Goal: Book appointment/travel/reservation

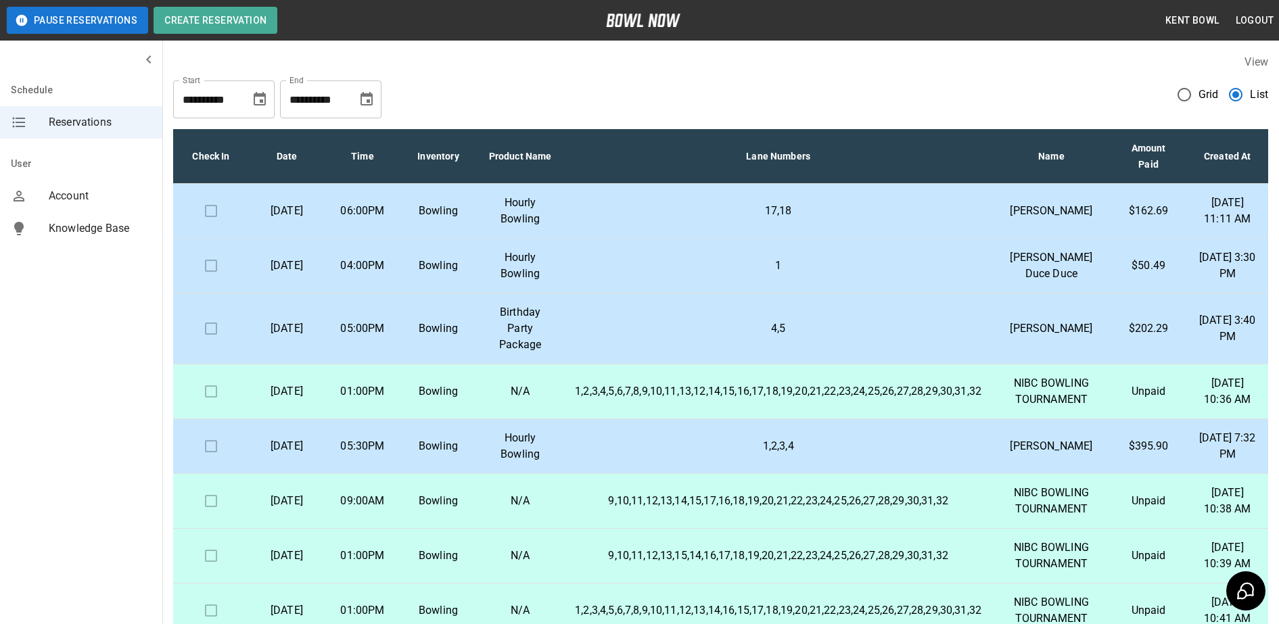
click at [418, 219] on p "Bowling" at bounding box center [438, 211] width 54 height 16
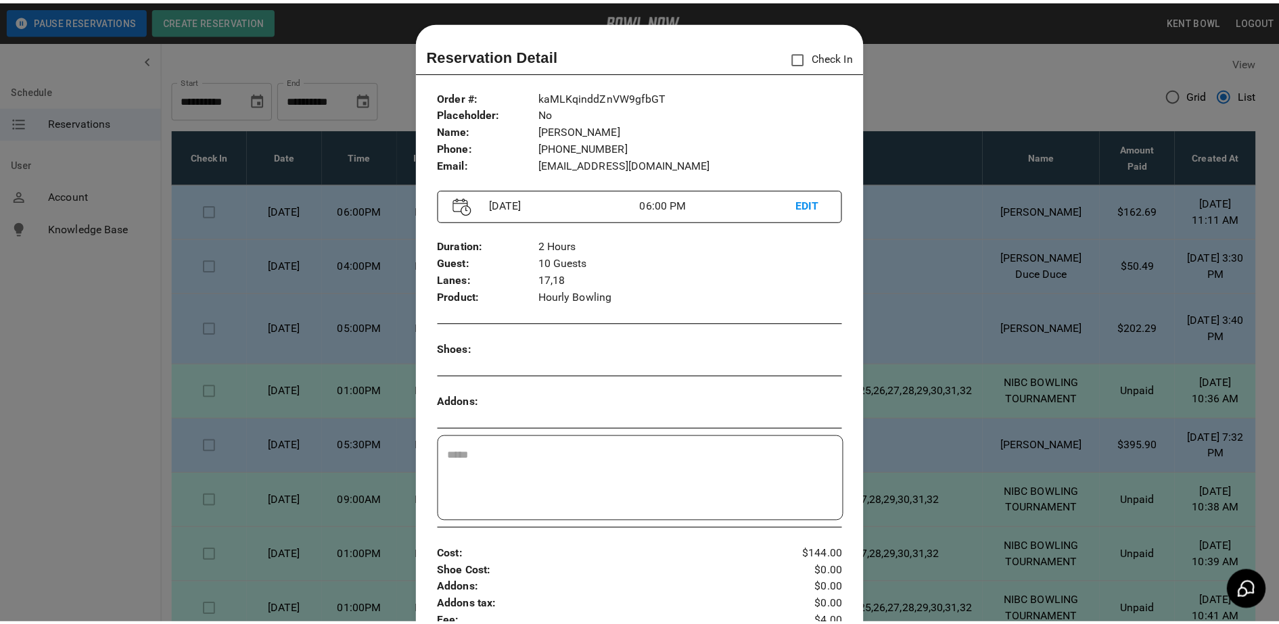
scroll to position [22, 0]
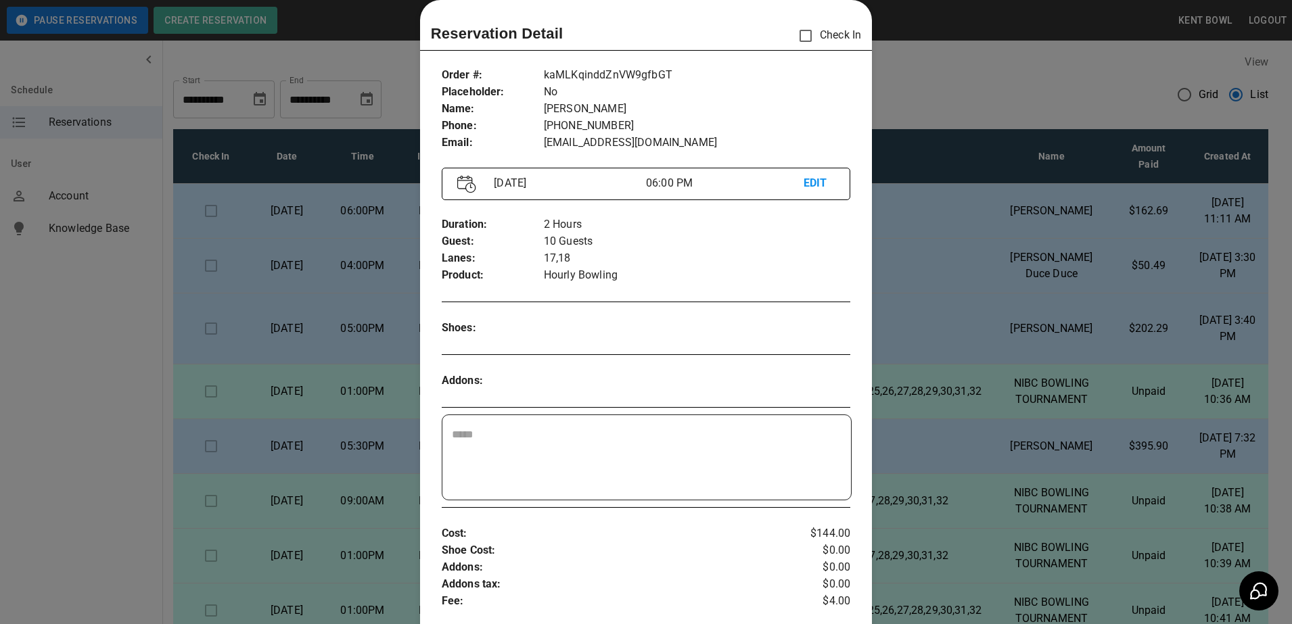
click at [86, 400] on div at bounding box center [646, 312] width 1292 height 624
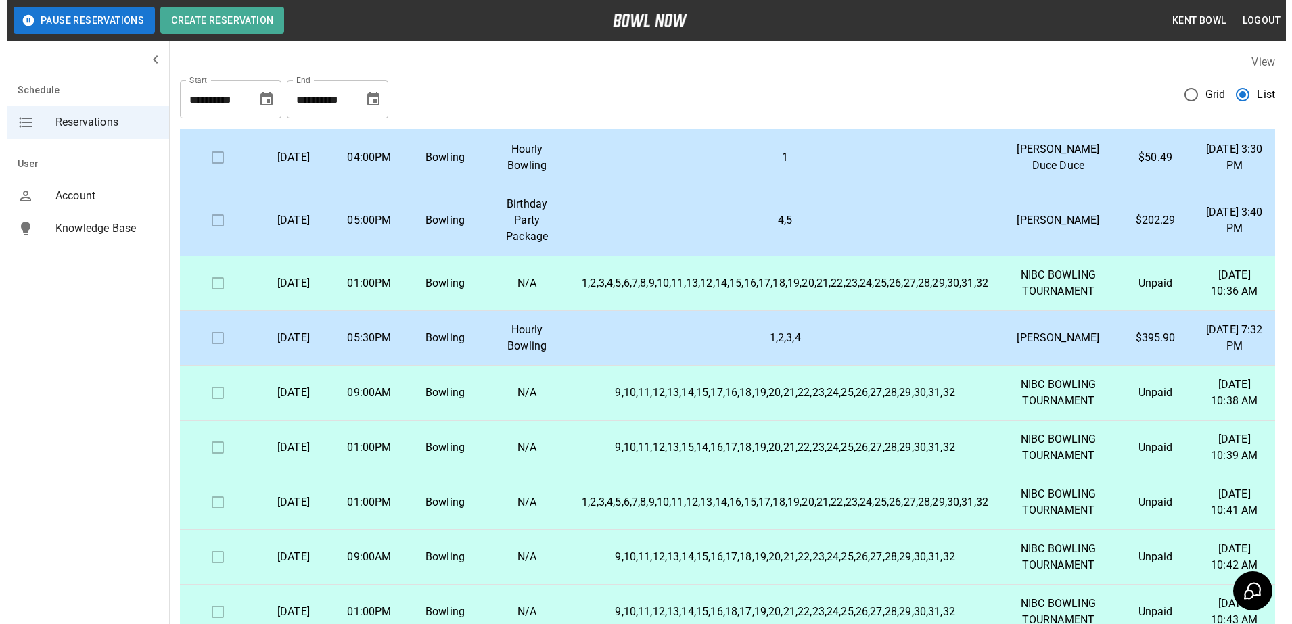
scroll to position [109, 0]
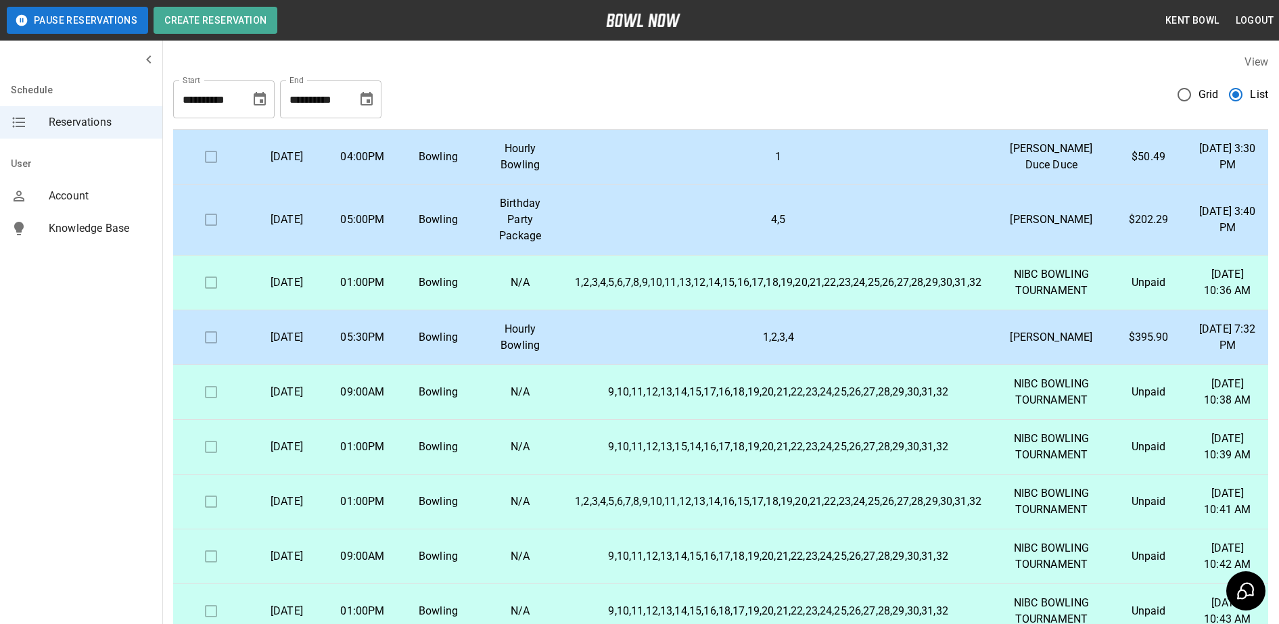
click at [379, 228] on p "05:00PM" at bounding box center [362, 220] width 54 height 16
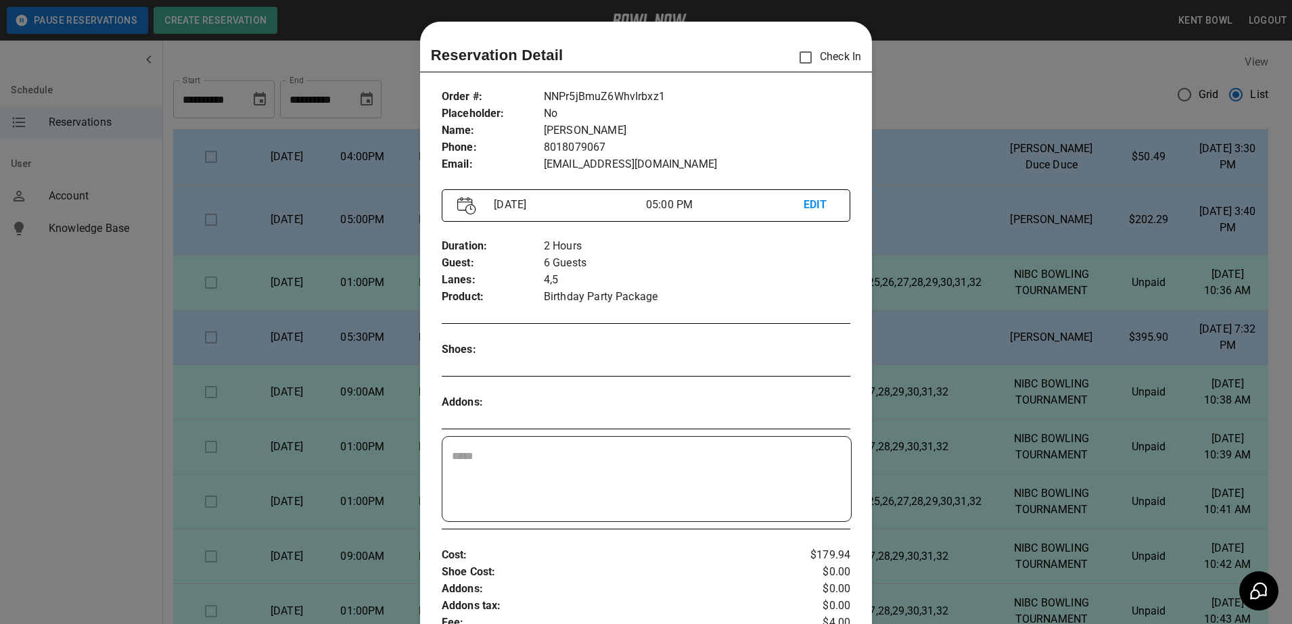
scroll to position [22, 0]
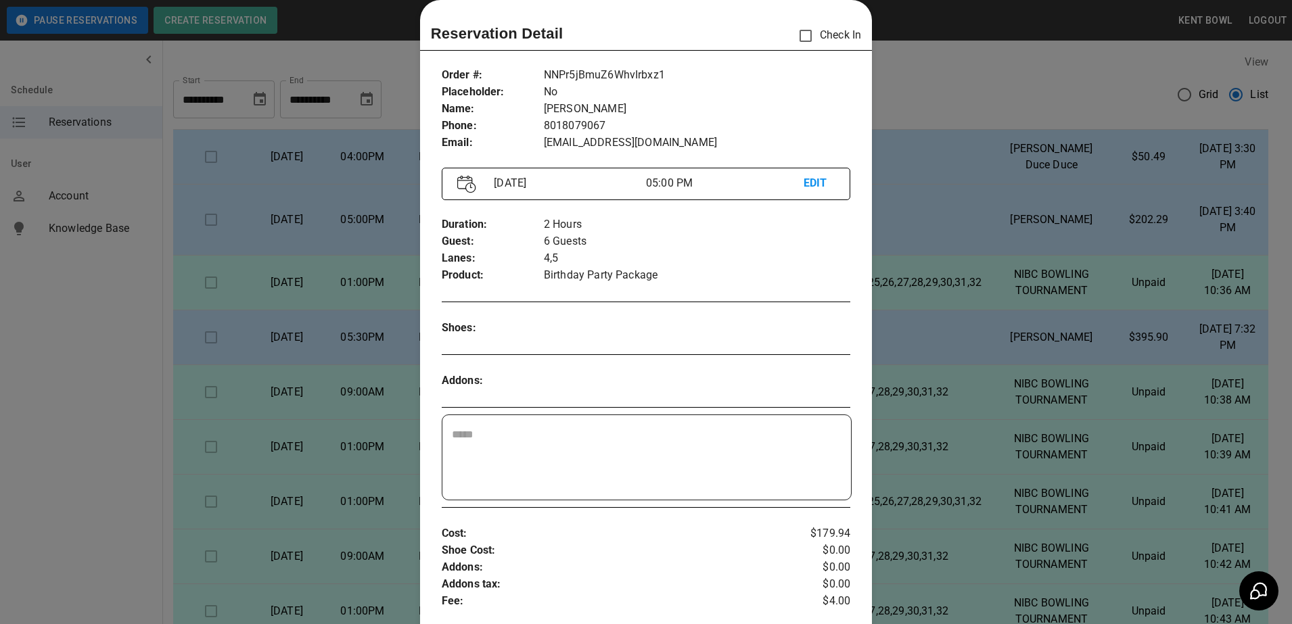
click at [72, 331] on div at bounding box center [646, 312] width 1292 height 624
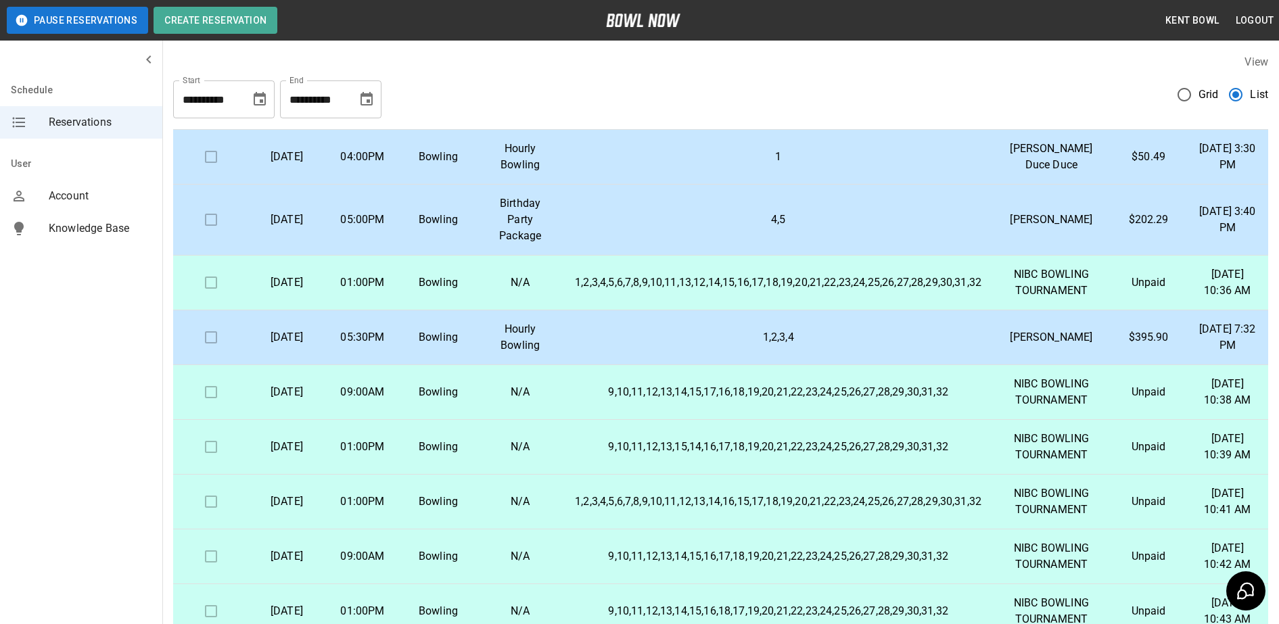
click at [708, 291] on p "1,2,3,4,5,6,7,8,9,10,11,13,12,14,15,16,17,18,19,20,21,22,23,24,25,26,27,28,29,3…" at bounding box center [778, 283] width 406 height 16
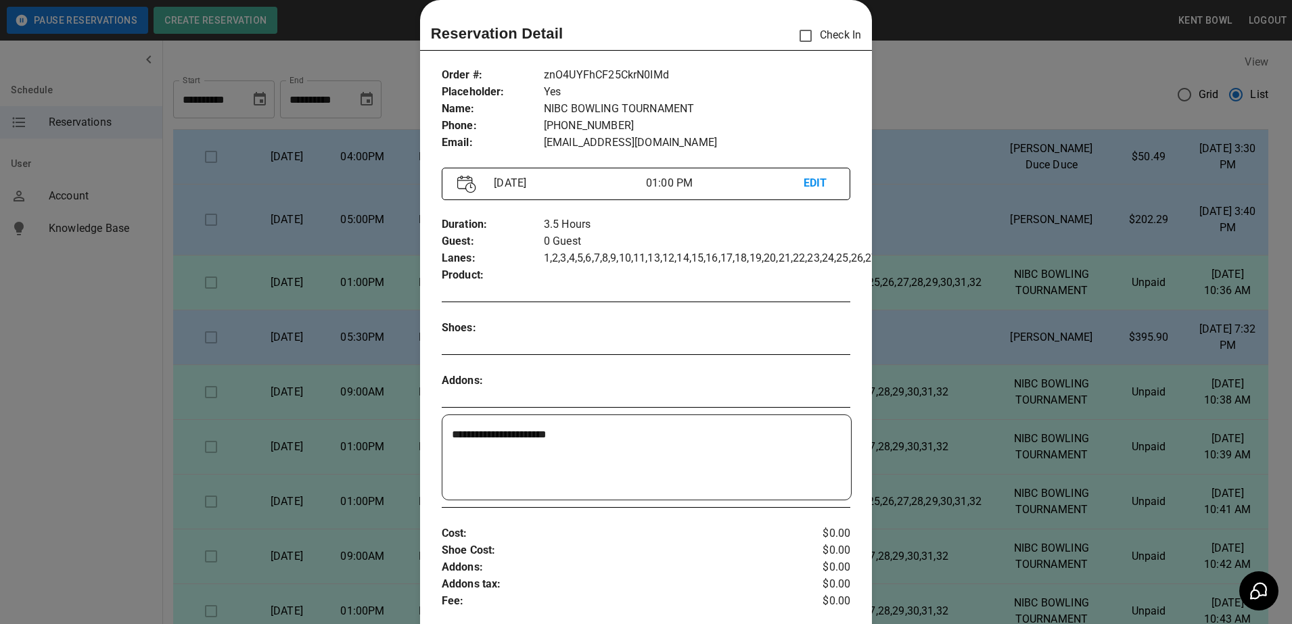
click at [70, 346] on div at bounding box center [646, 312] width 1292 height 624
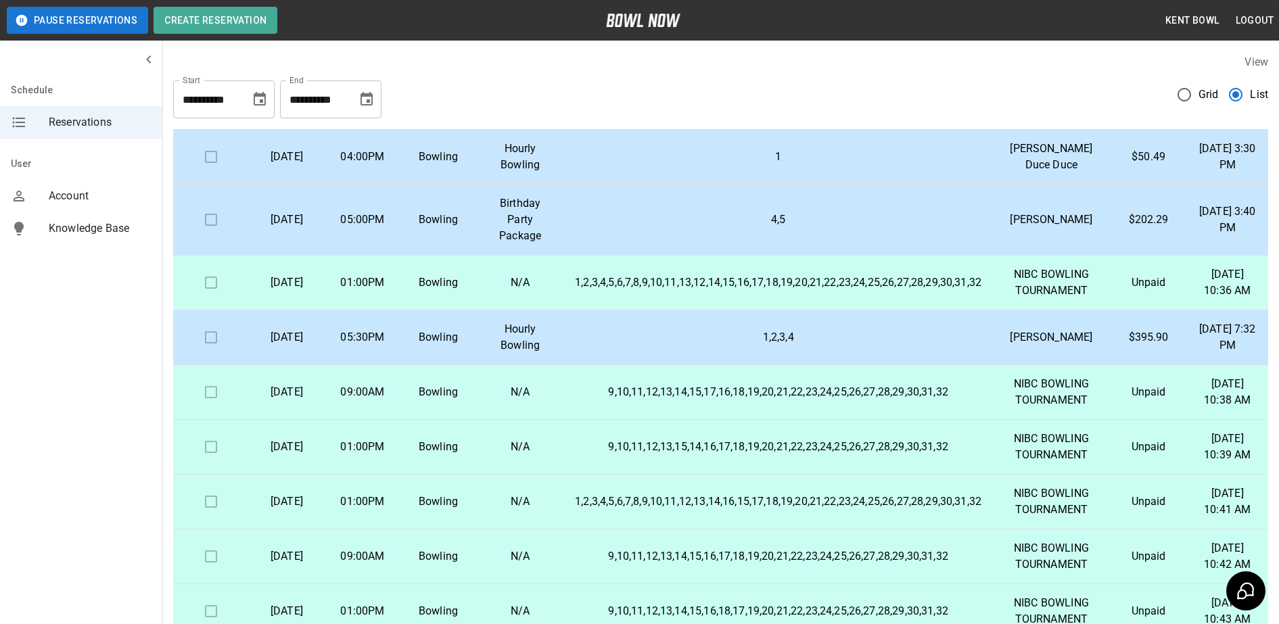
click at [400, 365] on td "05:30PM" at bounding box center [363, 337] width 76 height 55
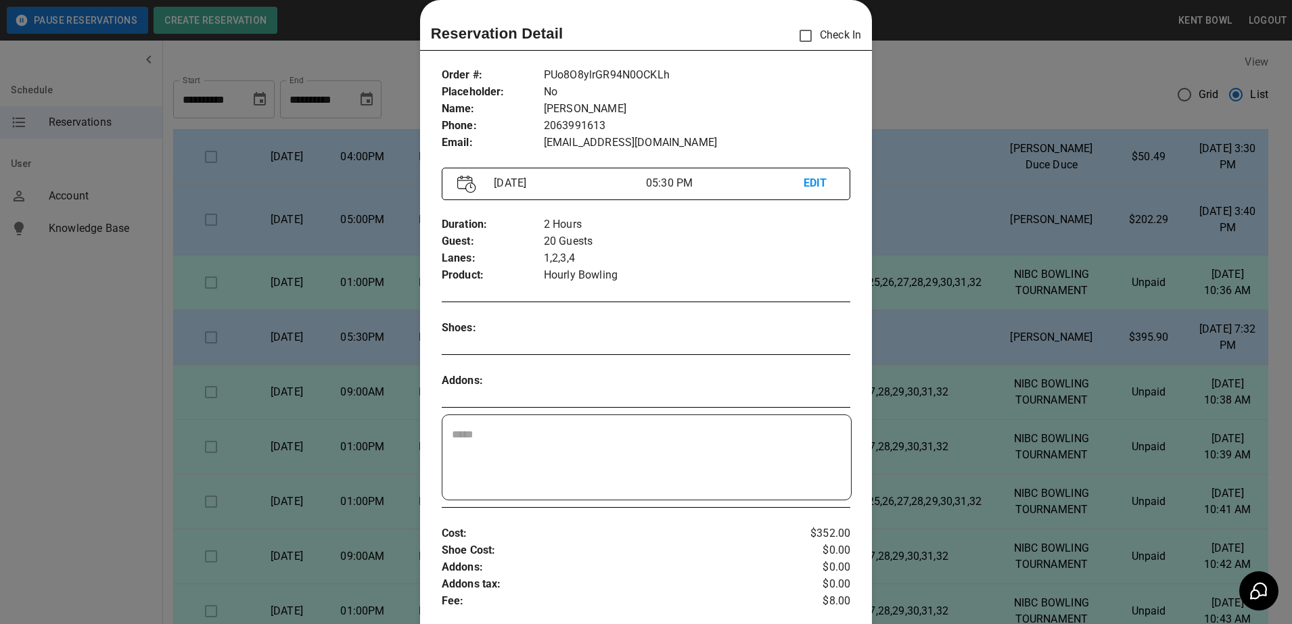
click at [91, 363] on div at bounding box center [646, 312] width 1292 height 624
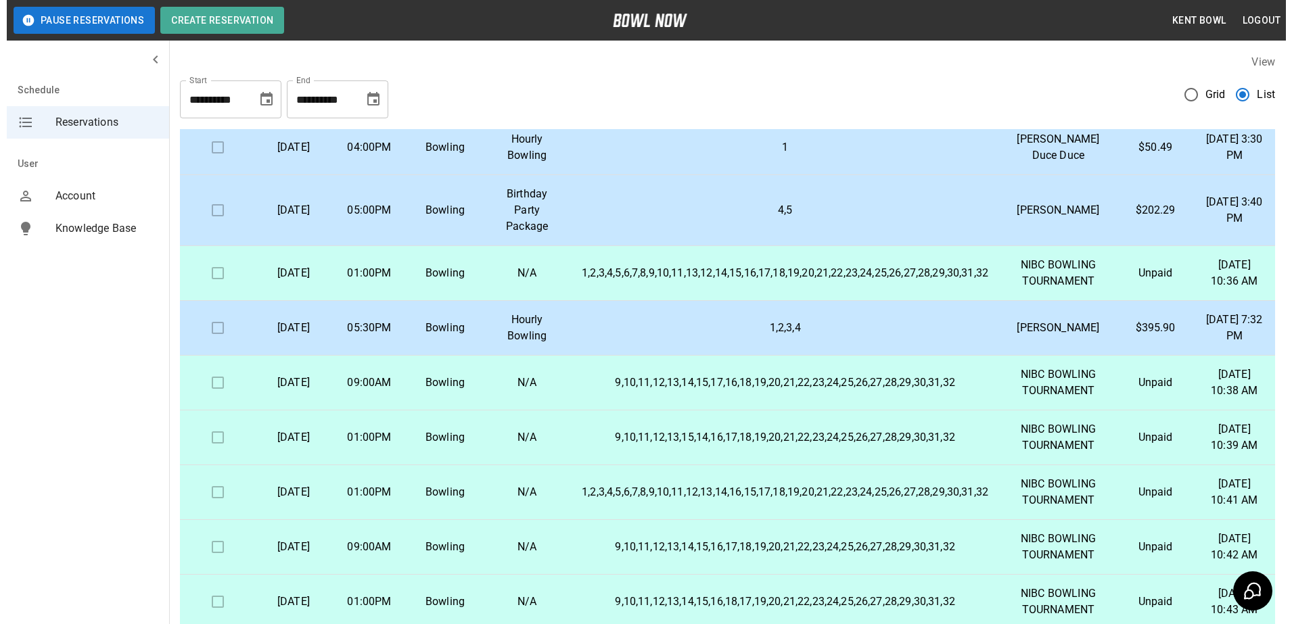
scroll to position [124, 0]
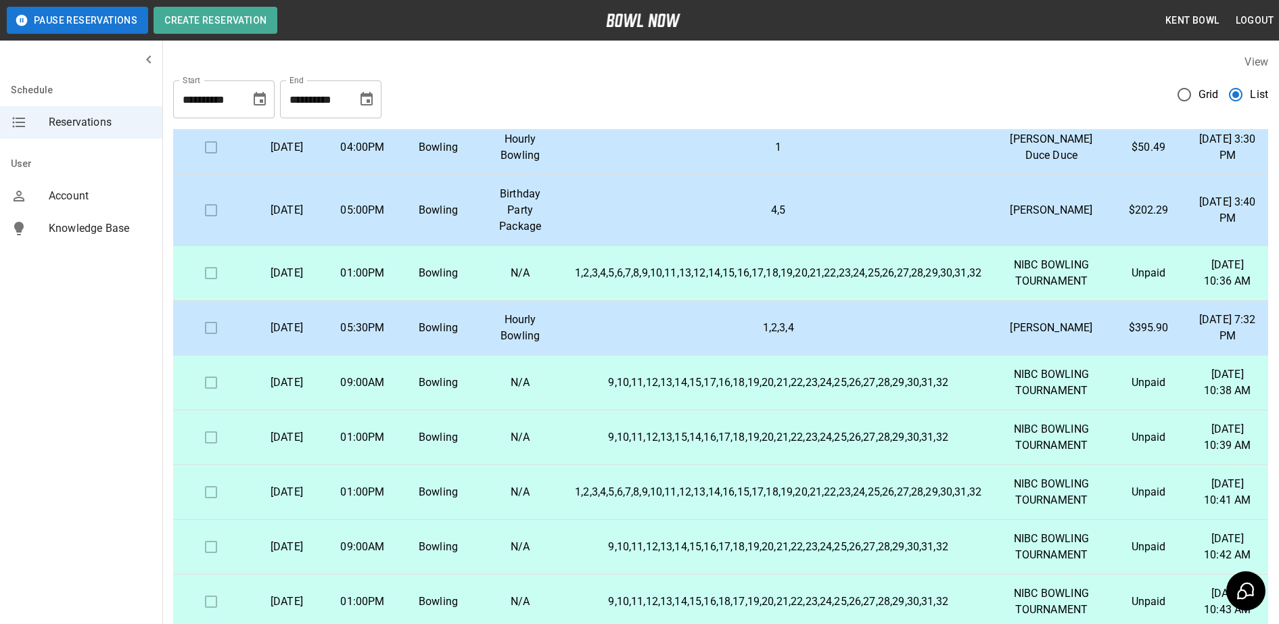
click at [432, 300] on td "Bowling" at bounding box center [438, 273] width 76 height 55
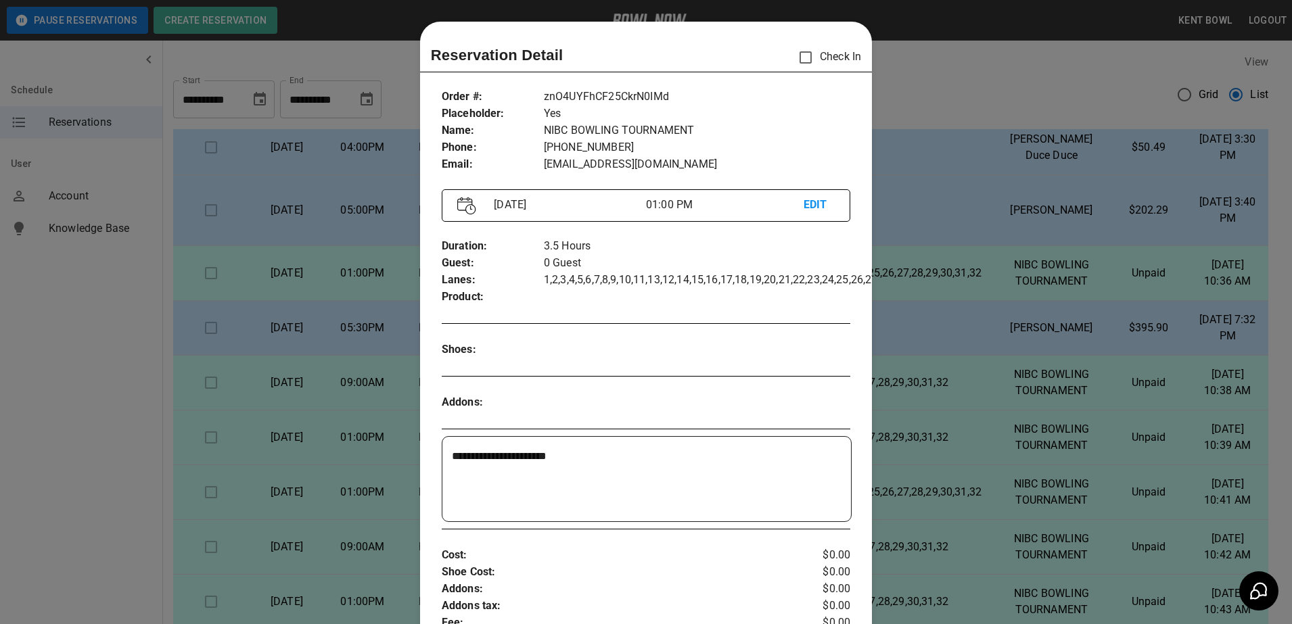
scroll to position [22, 0]
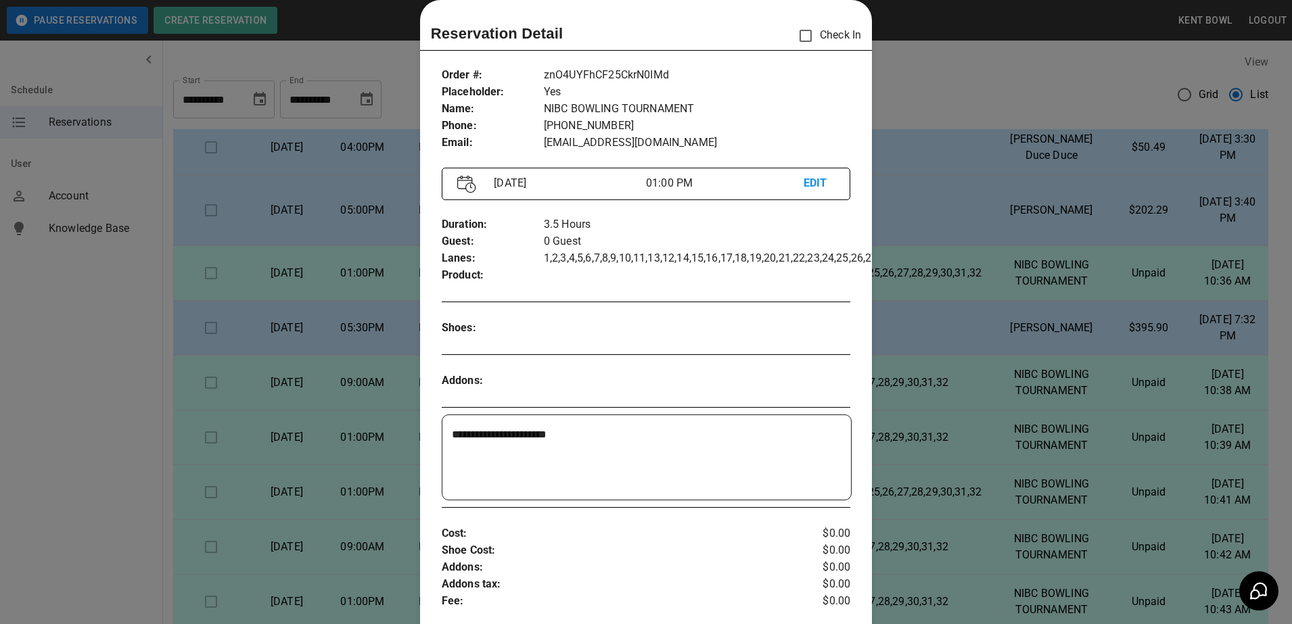
click at [133, 320] on div at bounding box center [646, 312] width 1292 height 624
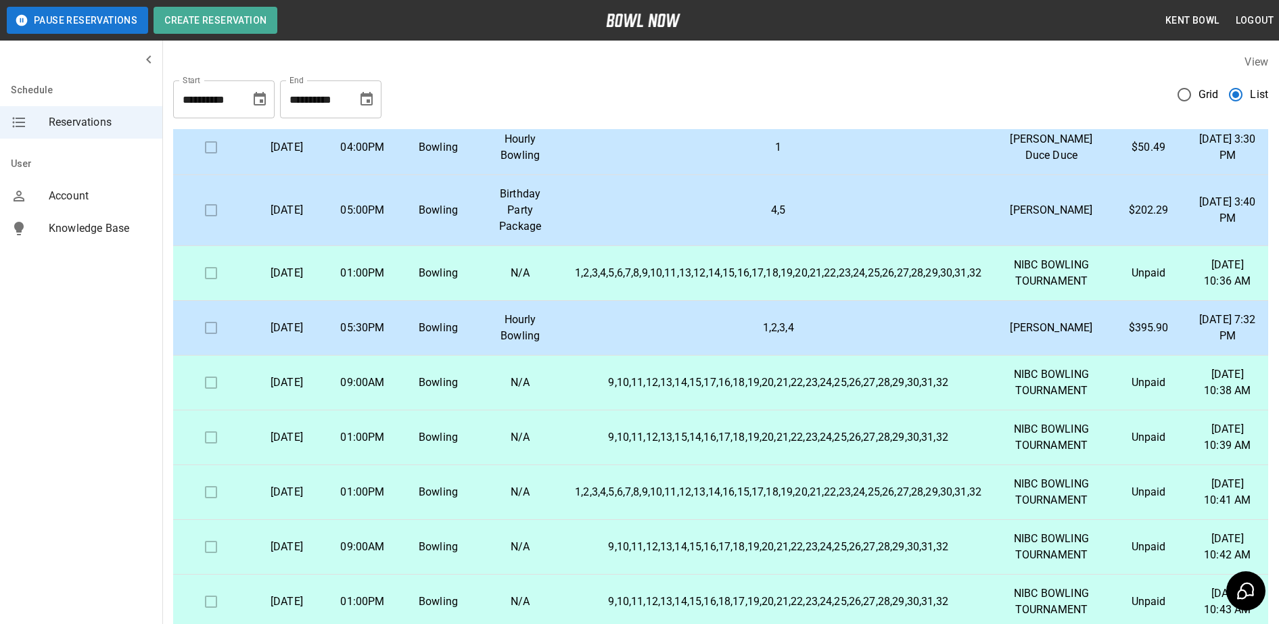
click at [786, 296] on td "1,2,3,4,5,6,7,8,9,10,11,13,12,14,15,16,17,18,19,20,21,22,23,24,25,26,27,28,29,3…" at bounding box center [778, 273] width 428 height 55
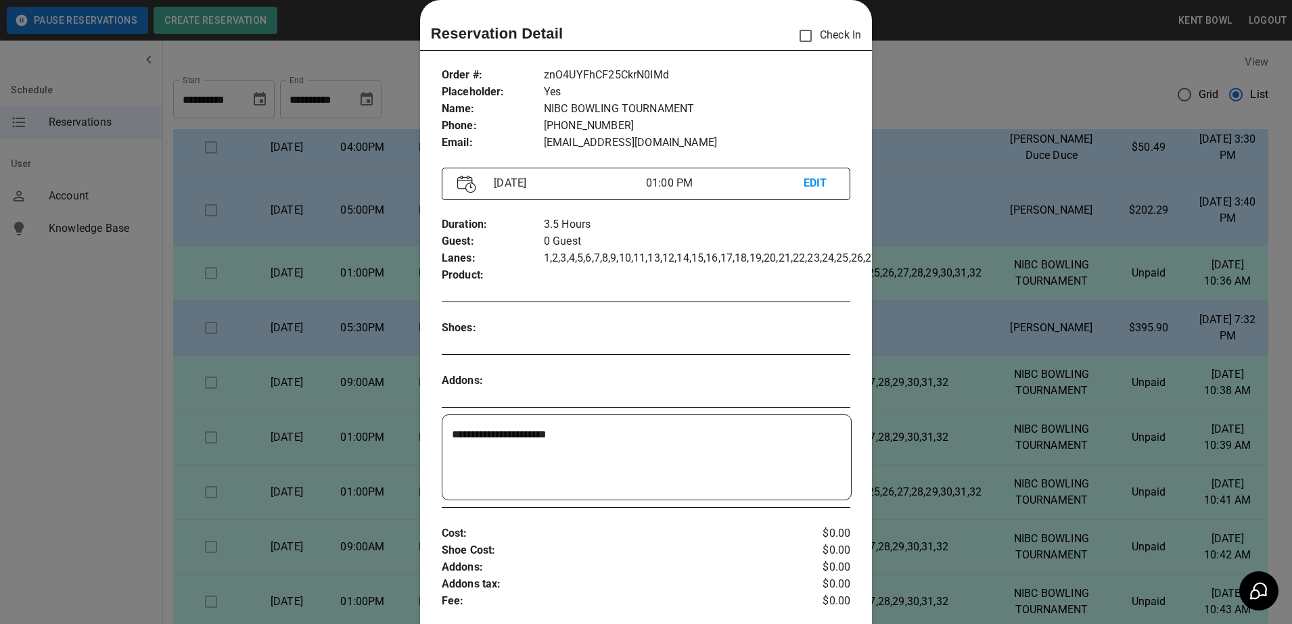
click at [1033, 78] on div at bounding box center [646, 312] width 1292 height 624
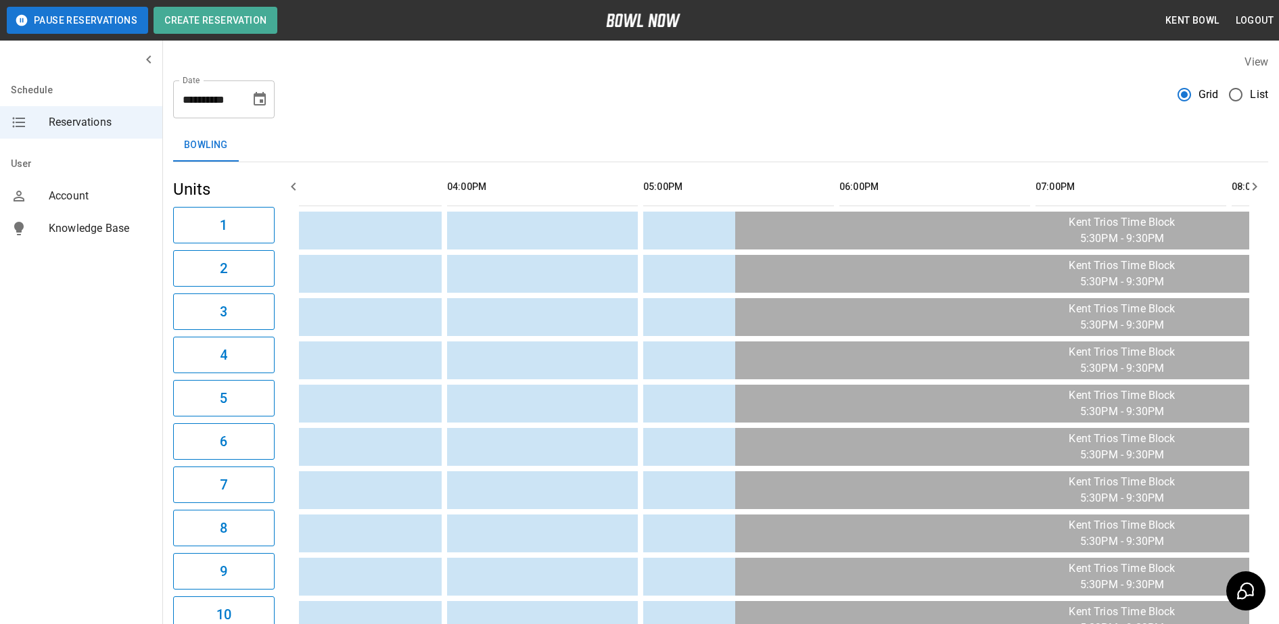
scroll to position [0, 365]
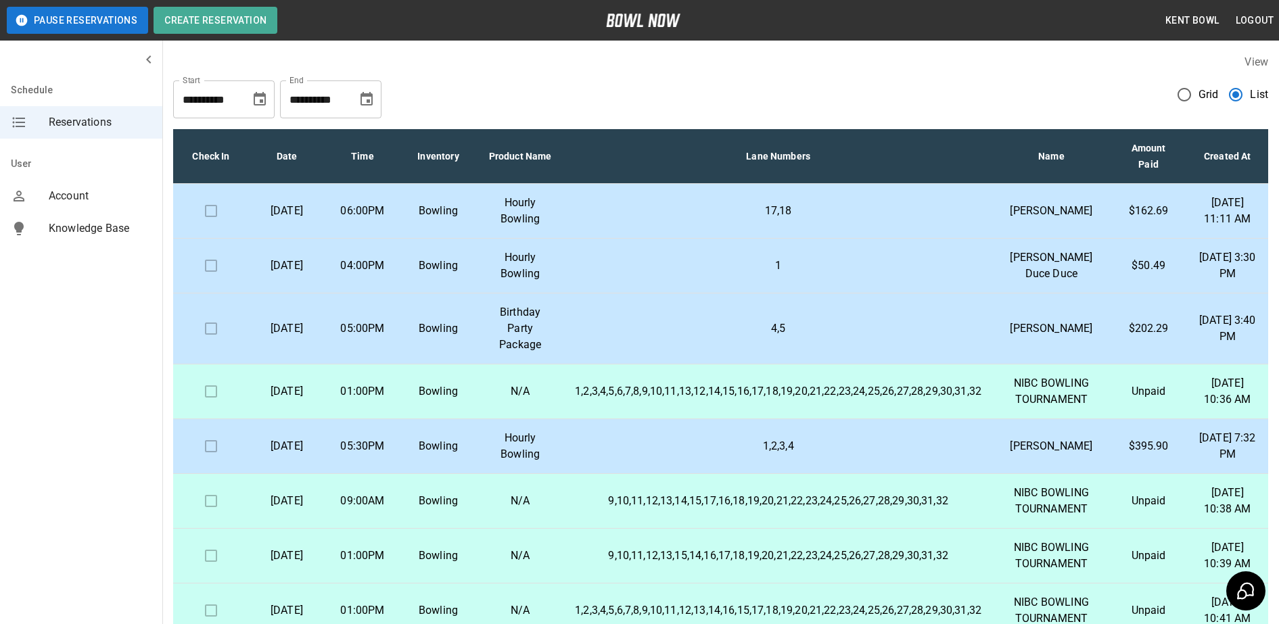
click at [416, 419] on td "Bowling" at bounding box center [438, 392] width 76 height 55
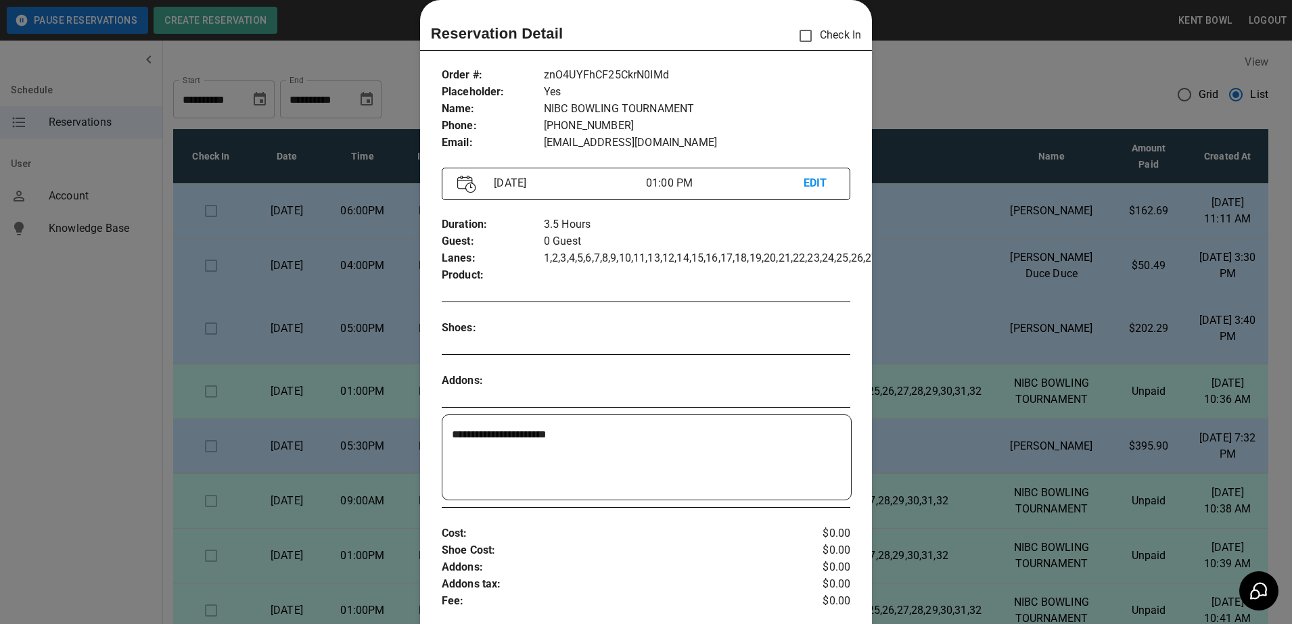
click at [69, 346] on div at bounding box center [646, 312] width 1292 height 624
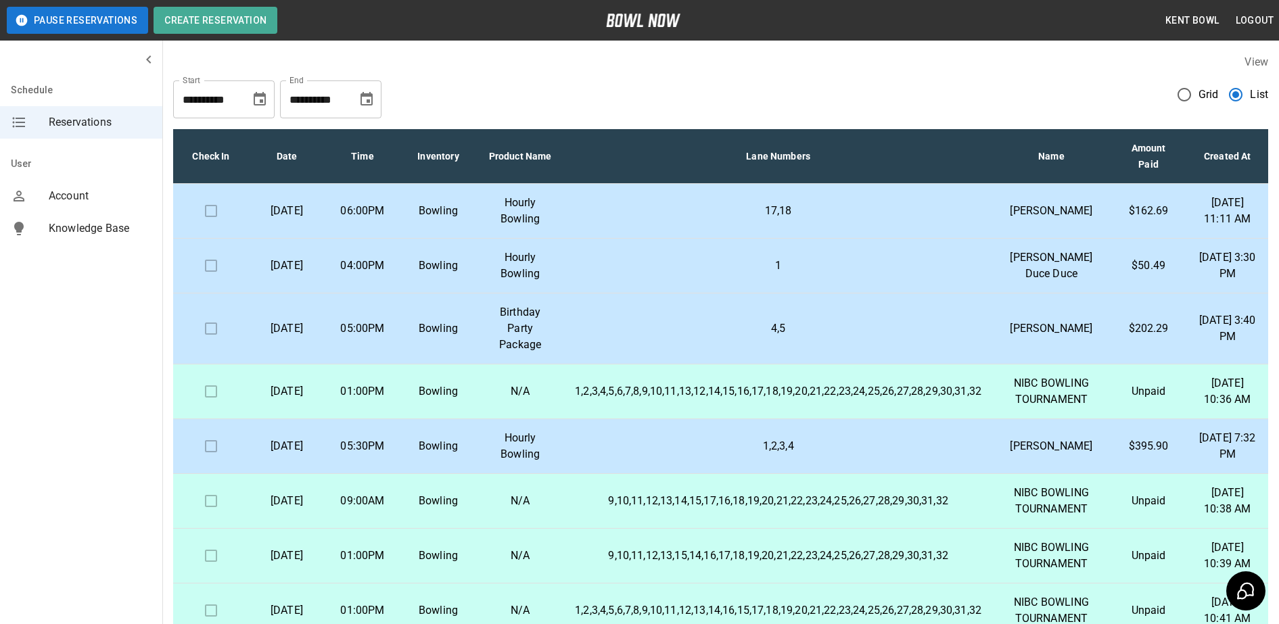
click at [368, 99] on icon "Choose date, selected date is Nov 7, 2025" at bounding box center [366, 99] width 16 height 16
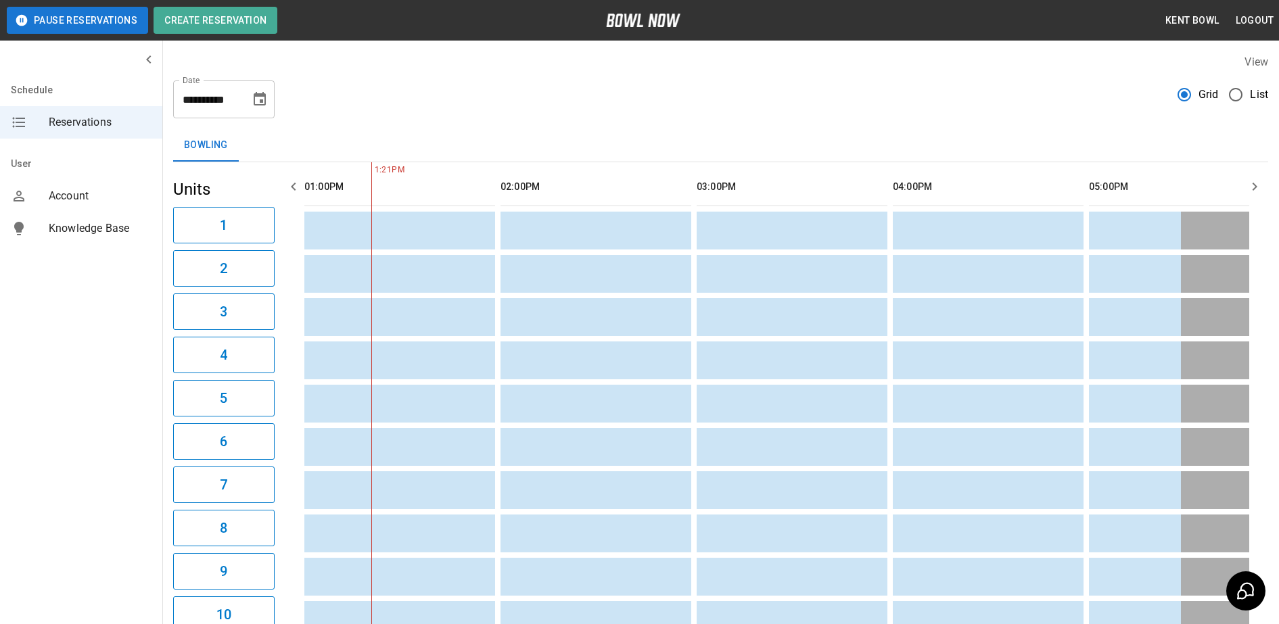
click at [260, 97] on icon "Choose date, selected date is Oct 7, 2025" at bounding box center [260, 99] width 16 height 16
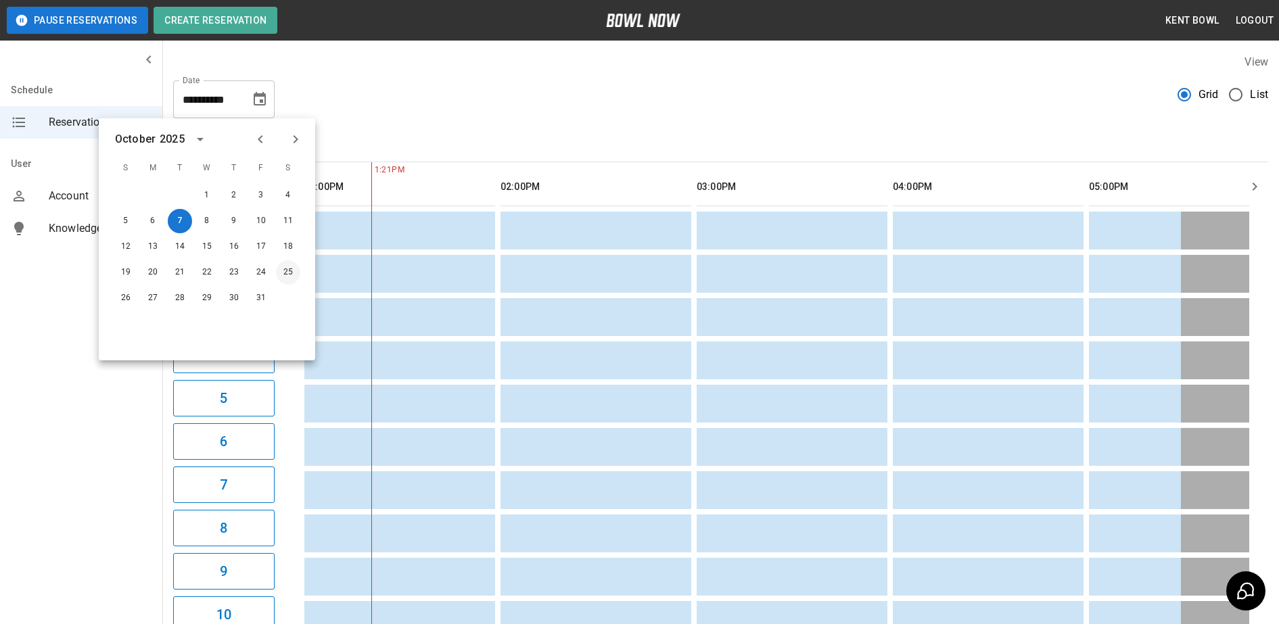
click at [288, 273] on button "25" at bounding box center [288, 272] width 24 height 24
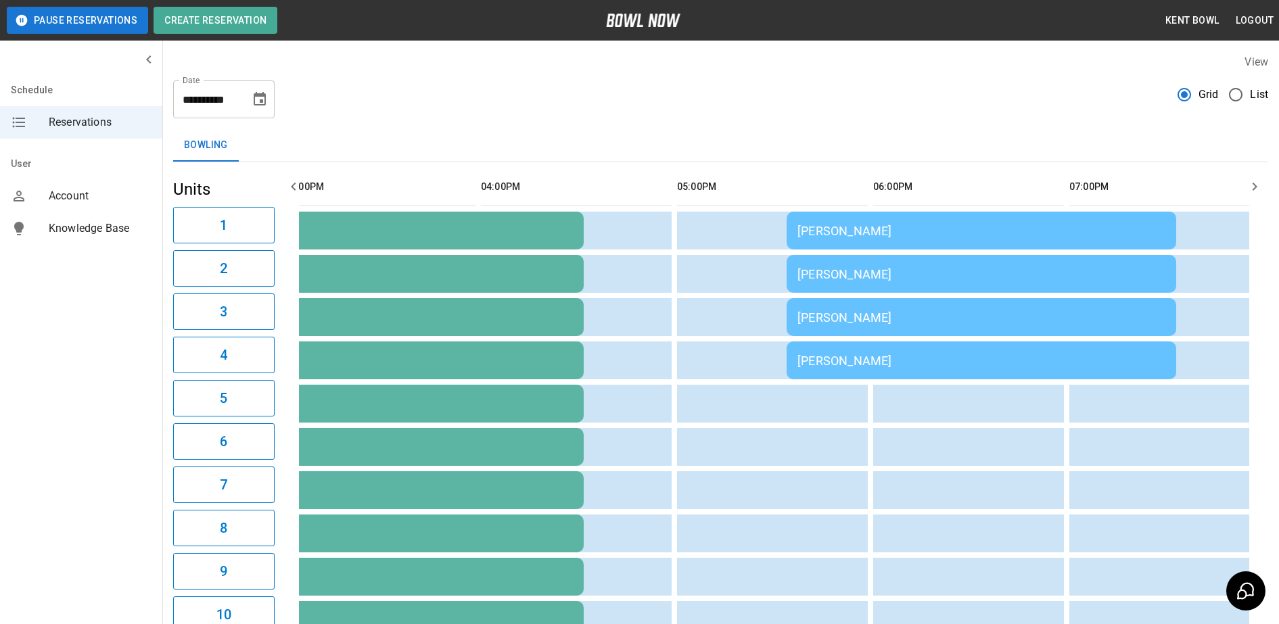
click at [260, 99] on icon "Choose date, selected date is Oct 25, 2025" at bounding box center [260, 99] width 12 height 14
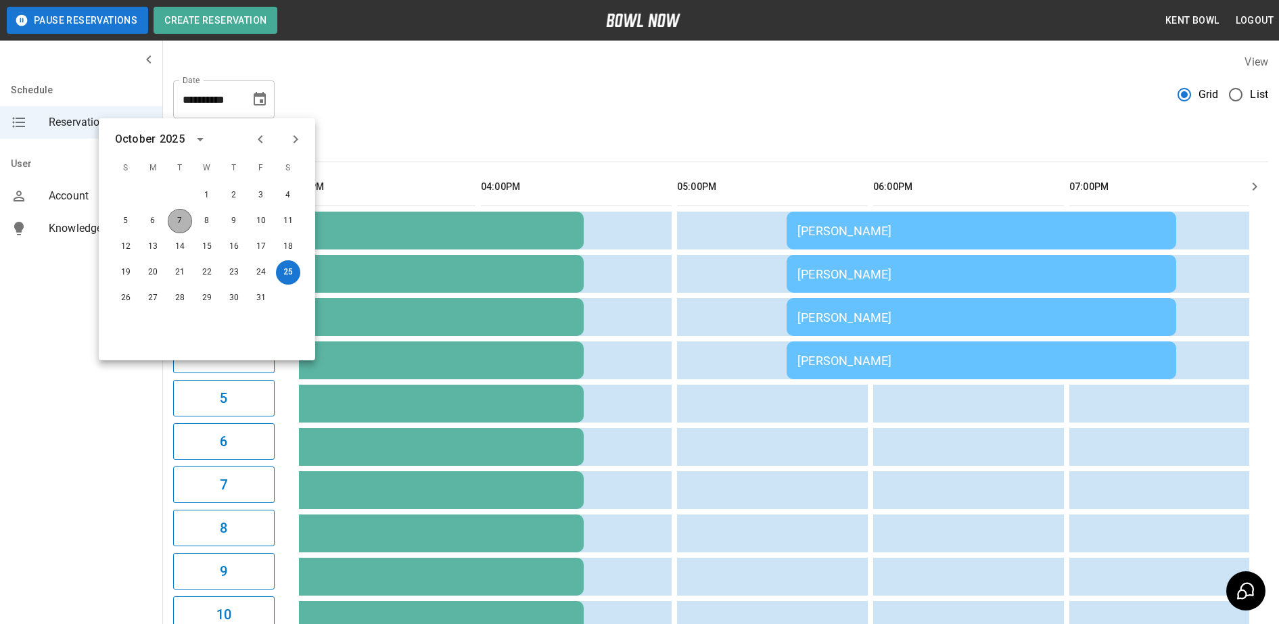
click at [180, 220] on button "7" at bounding box center [180, 221] width 24 height 24
type input "**********"
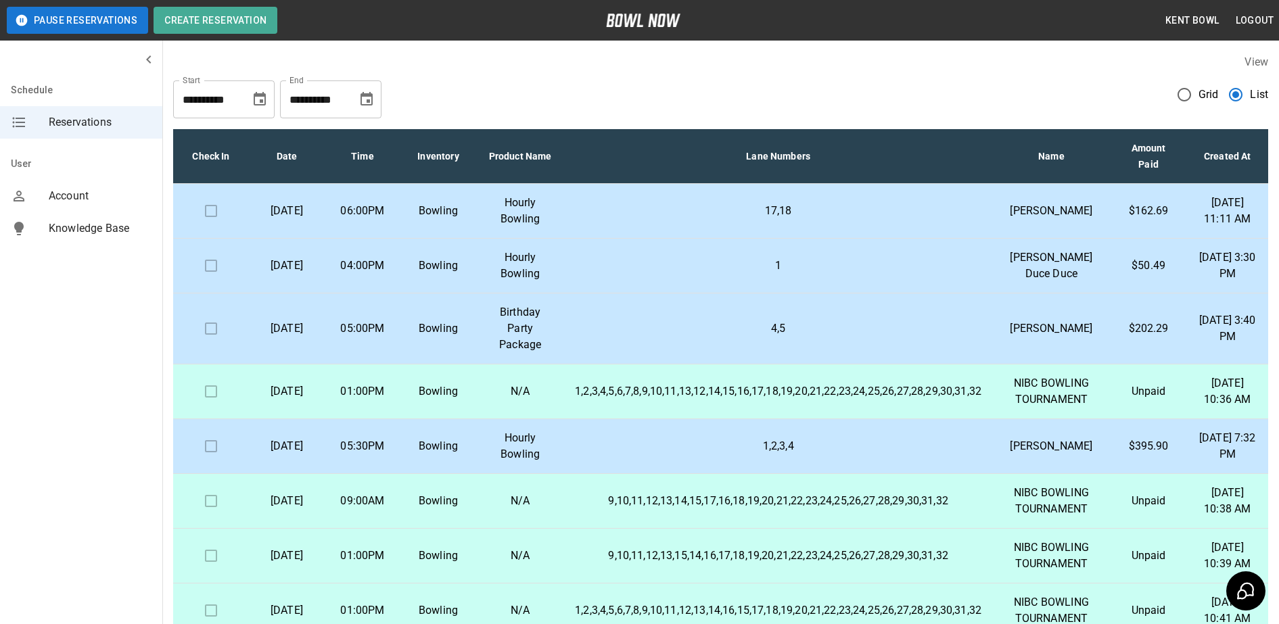
click at [421, 365] on td "Bowling" at bounding box center [438, 329] width 76 height 71
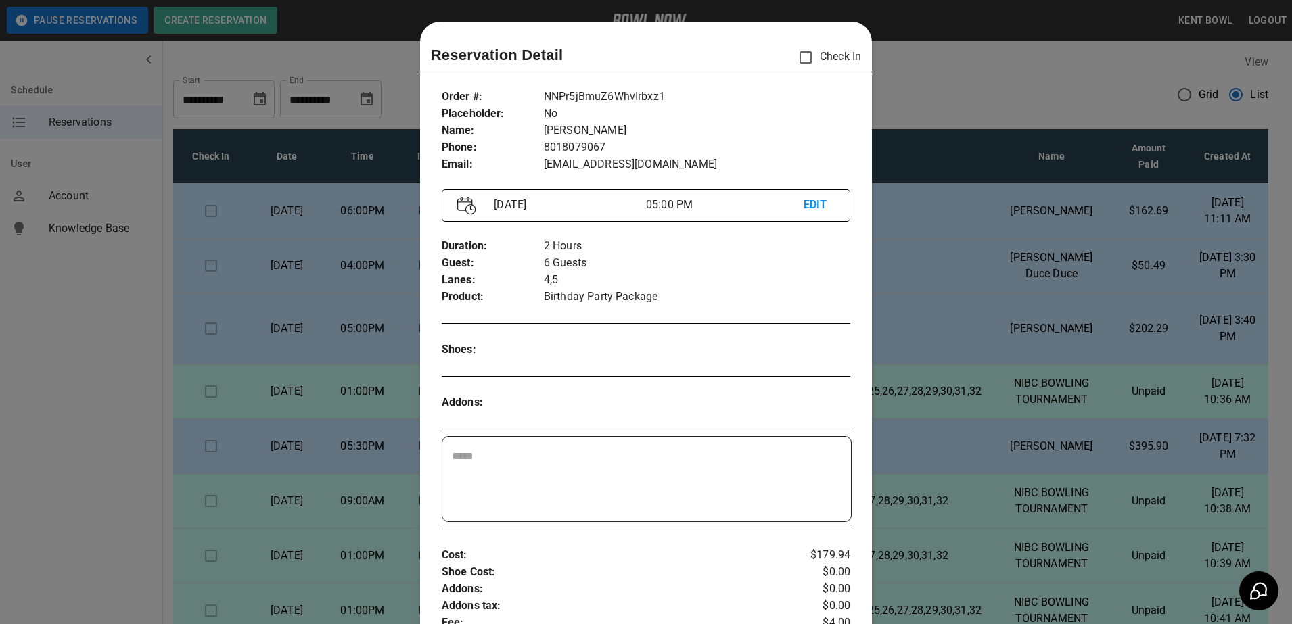
scroll to position [22, 0]
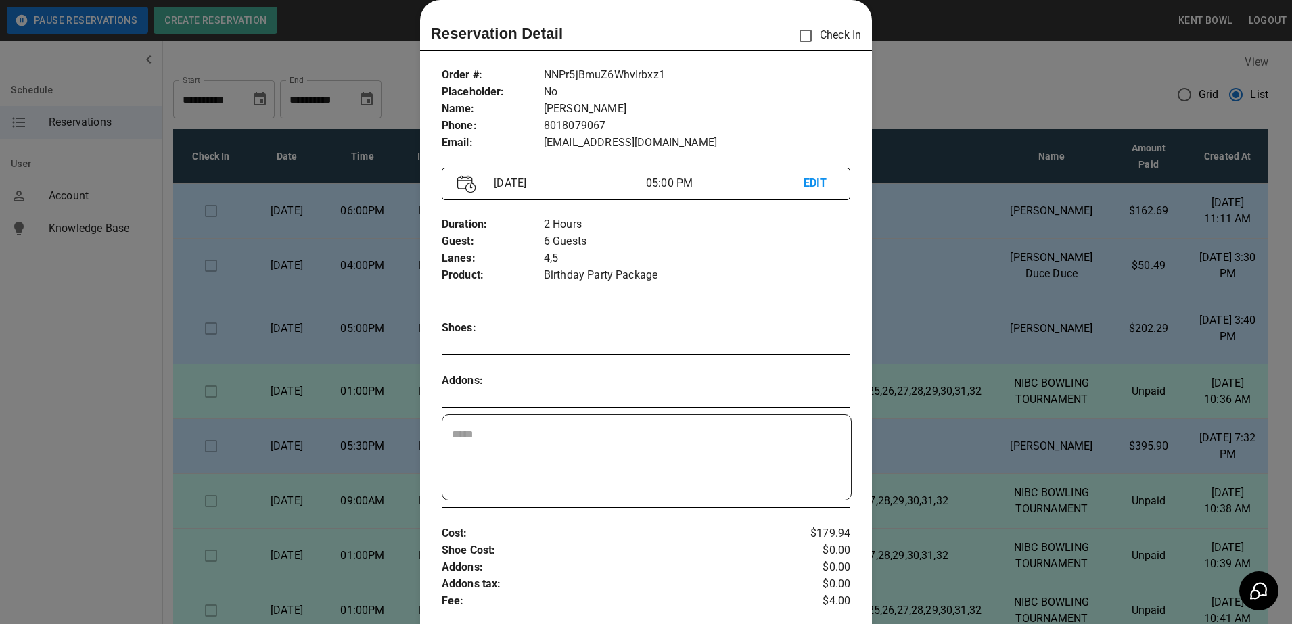
click at [49, 327] on div at bounding box center [646, 312] width 1292 height 624
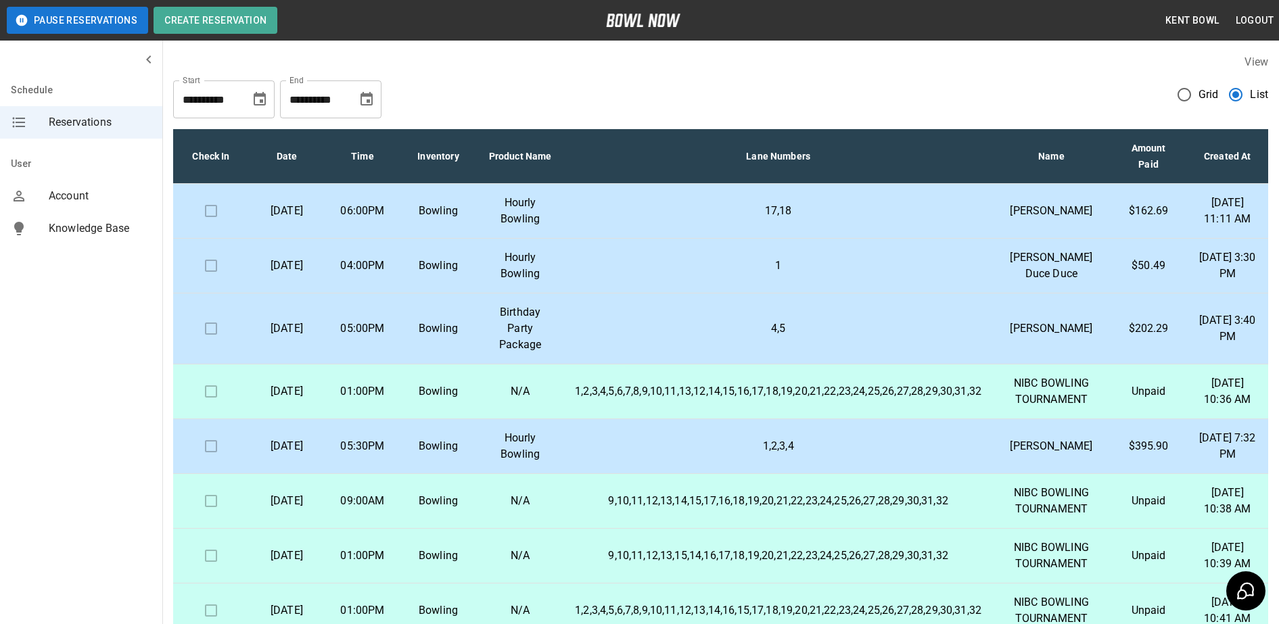
click at [630, 455] on p "1,2,3,4" at bounding box center [778, 446] width 406 height 16
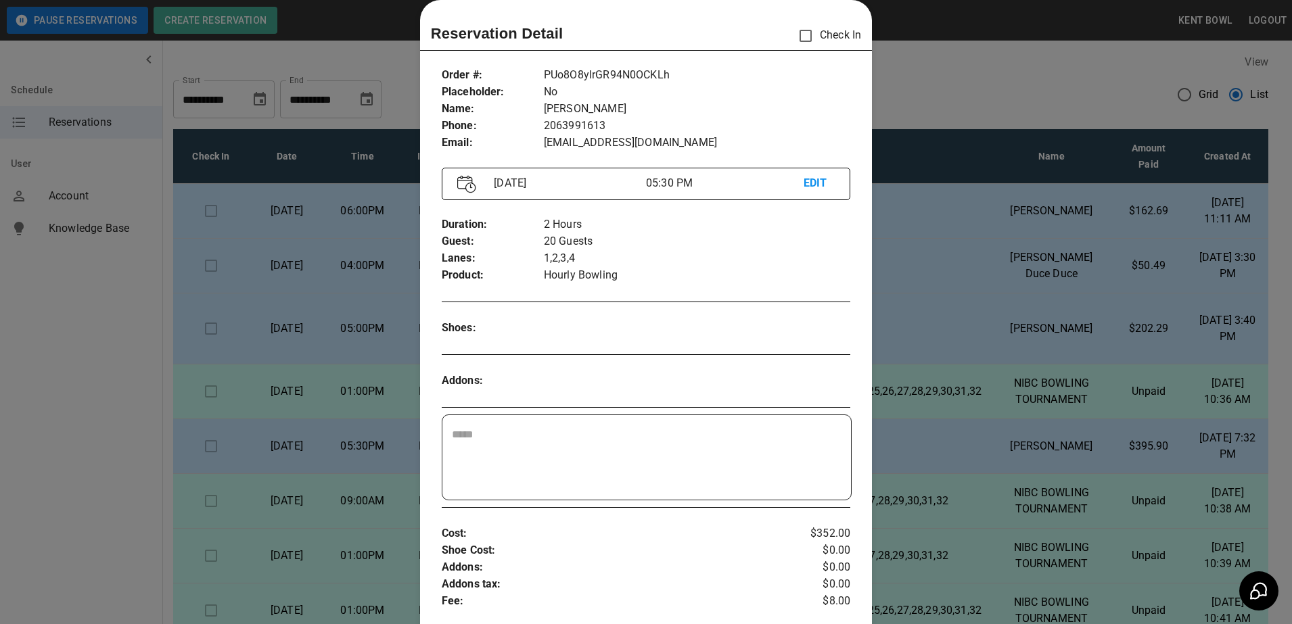
click at [110, 374] on div at bounding box center [646, 312] width 1292 height 624
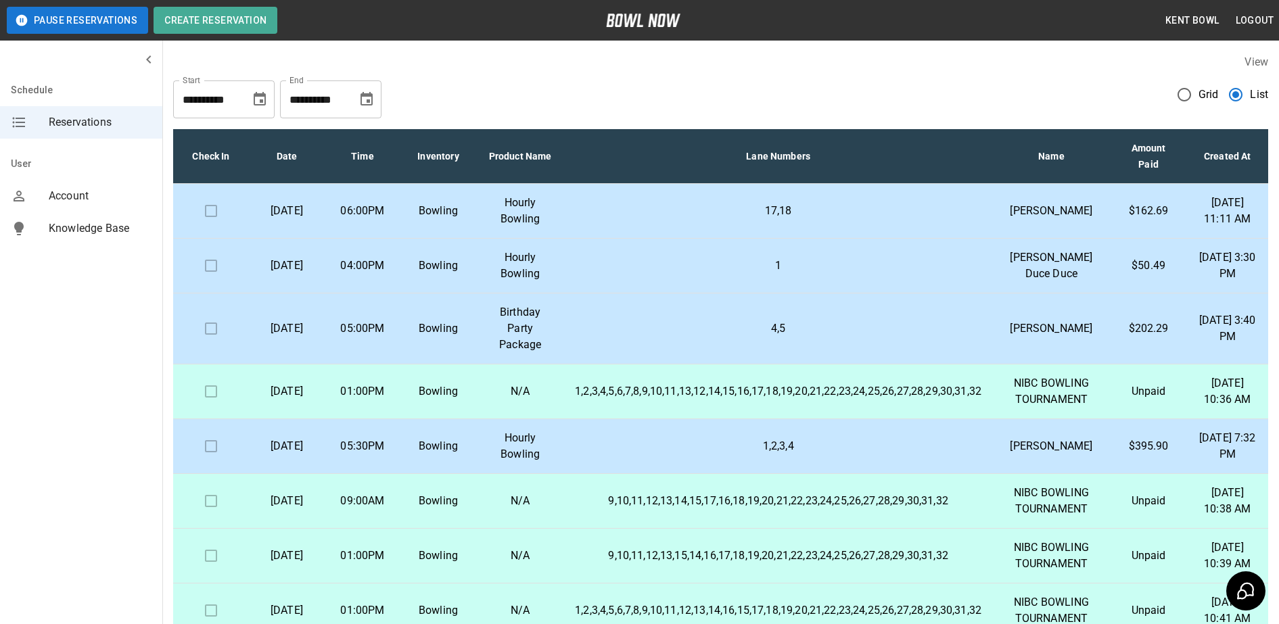
click at [511, 353] on p "Birthday Party Package" at bounding box center [520, 328] width 66 height 49
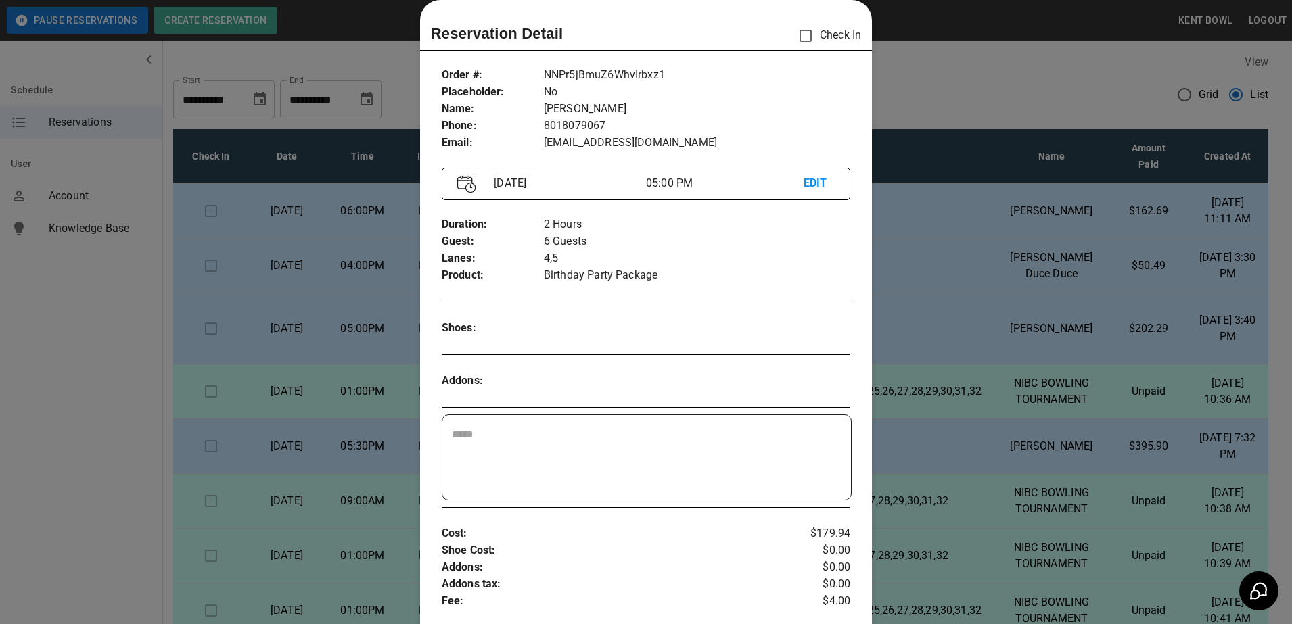
click at [55, 346] on div at bounding box center [646, 312] width 1292 height 624
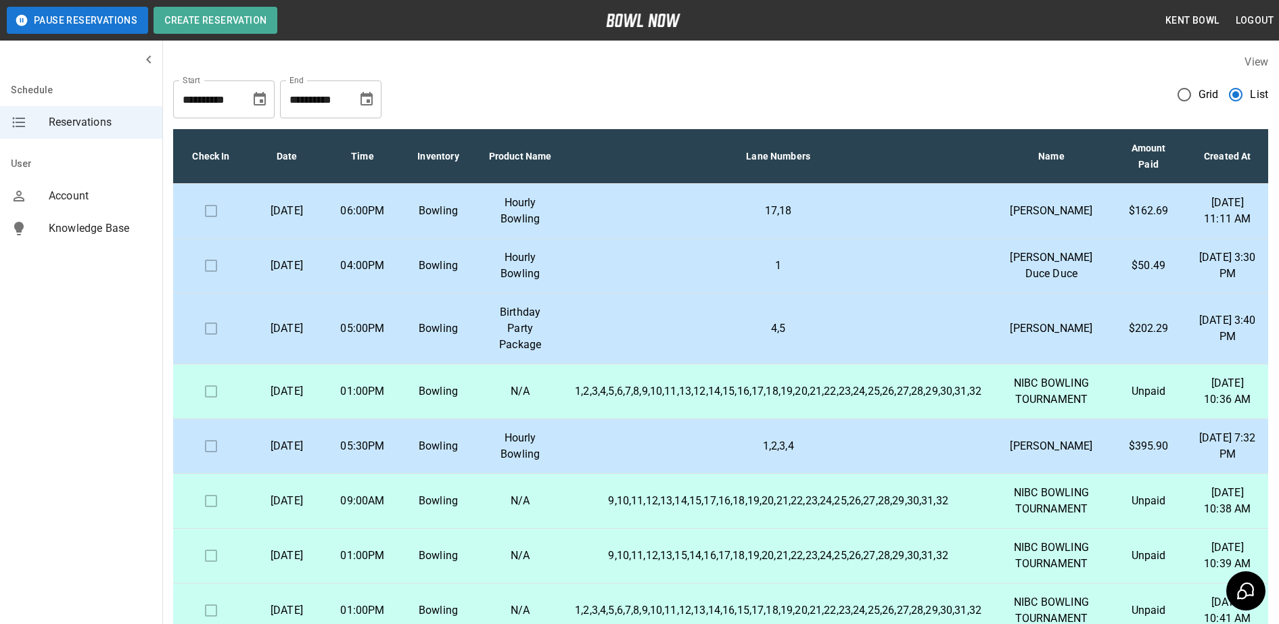
click at [453, 230] on td "Bowling" at bounding box center [438, 211] width 76 height 55
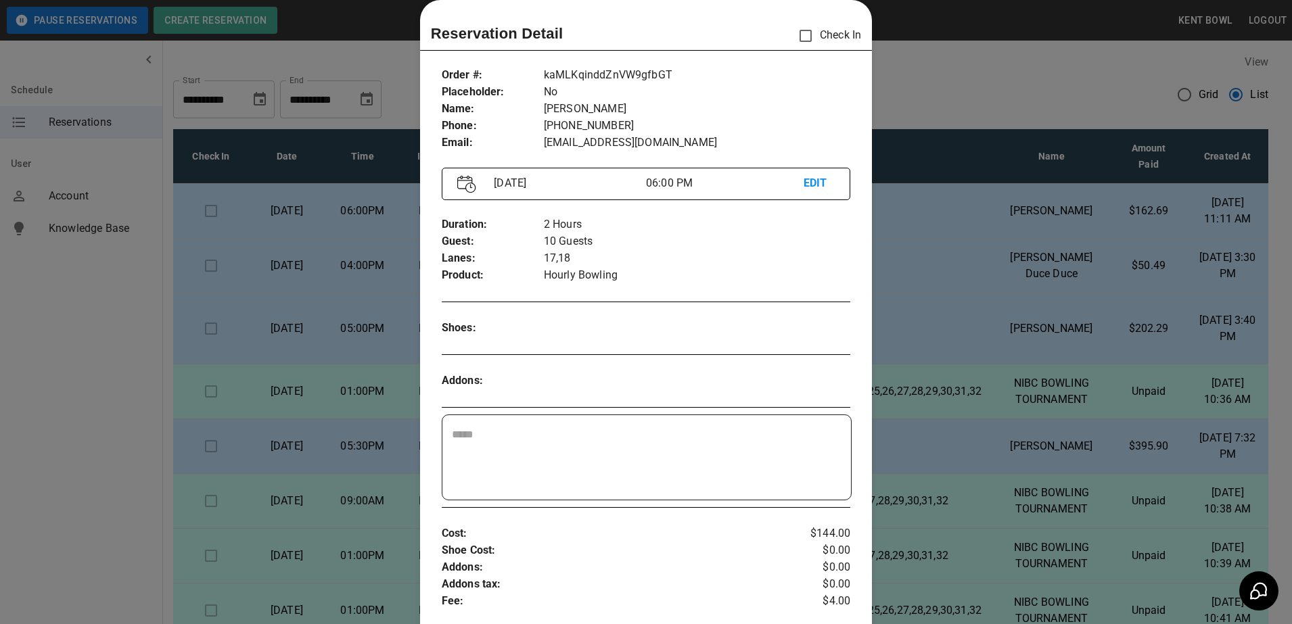
click at [55, 371] on div at bounding box center [646, 312] width 1292 height 624
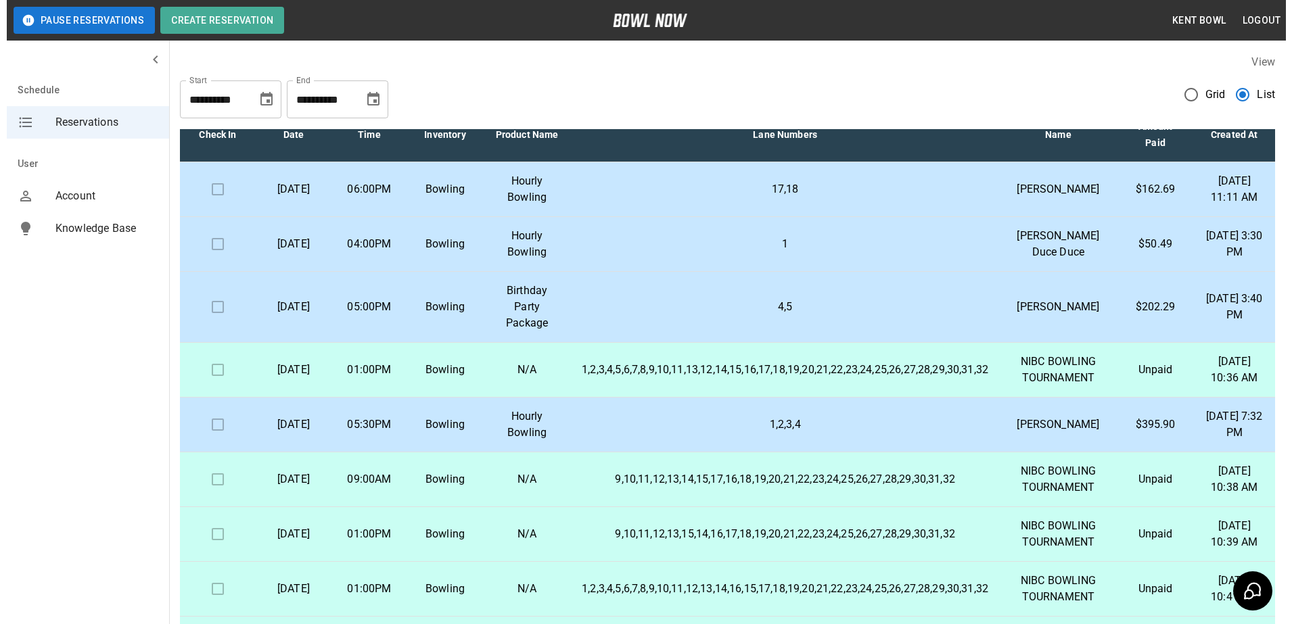
scroll to position [0, 0]
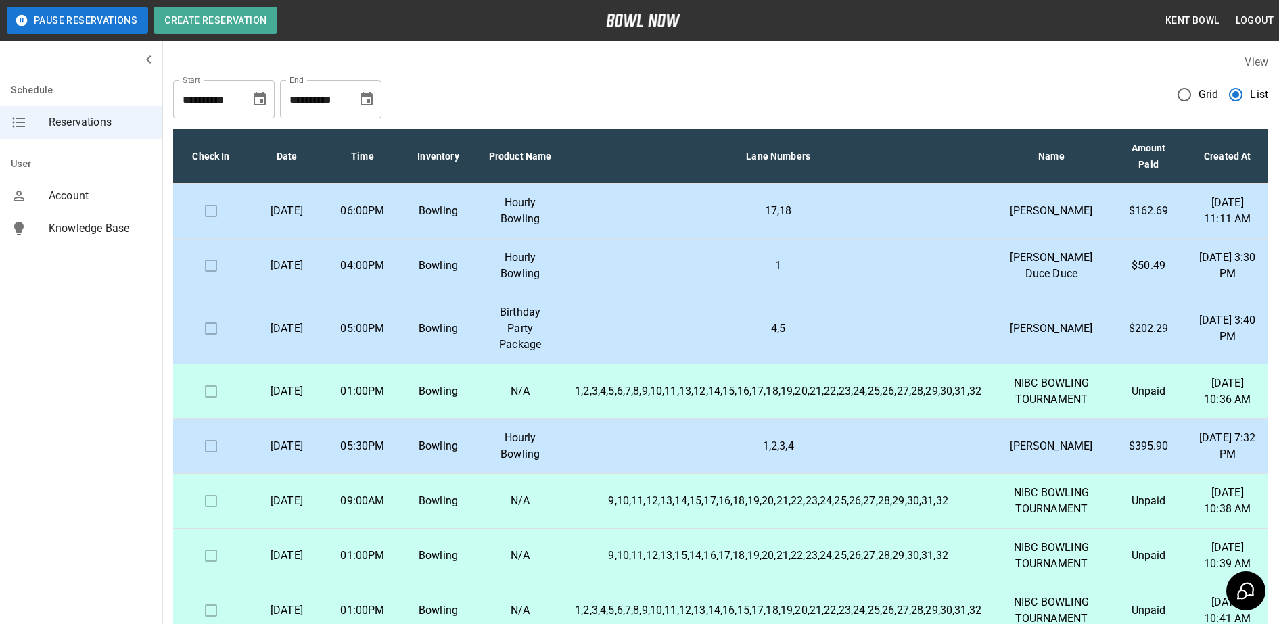
click at [453, 229] on td "Bowling" at bounding box center [438, 211] width 76 height 55
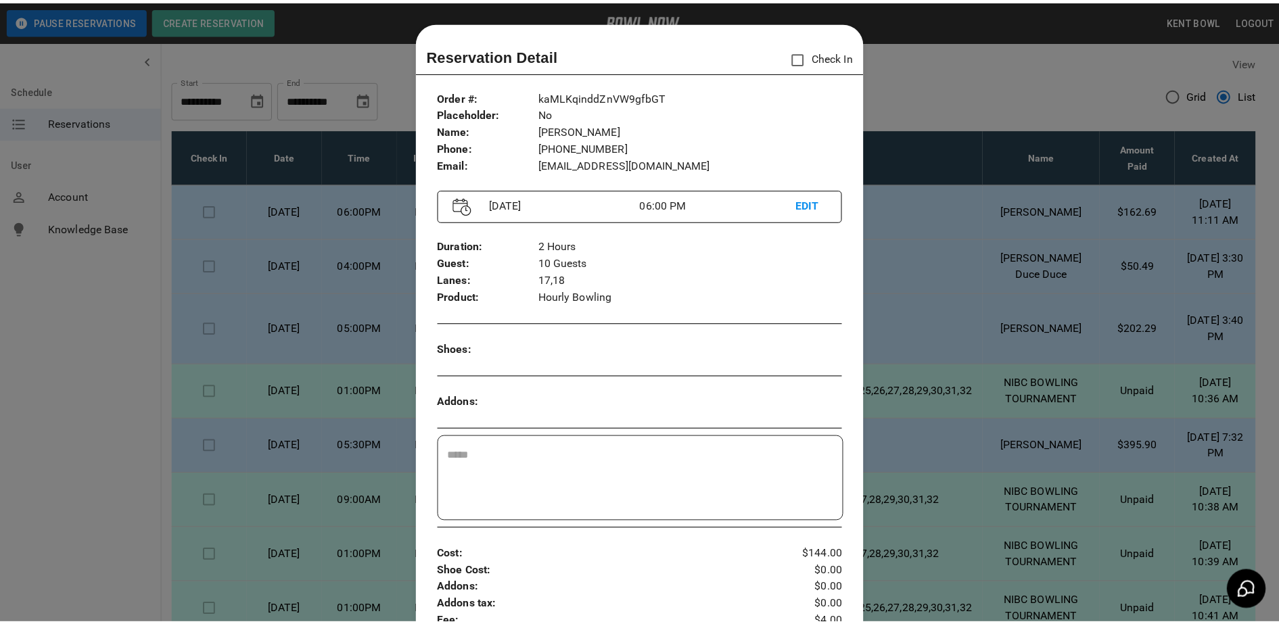
scroll to position [22, 0]
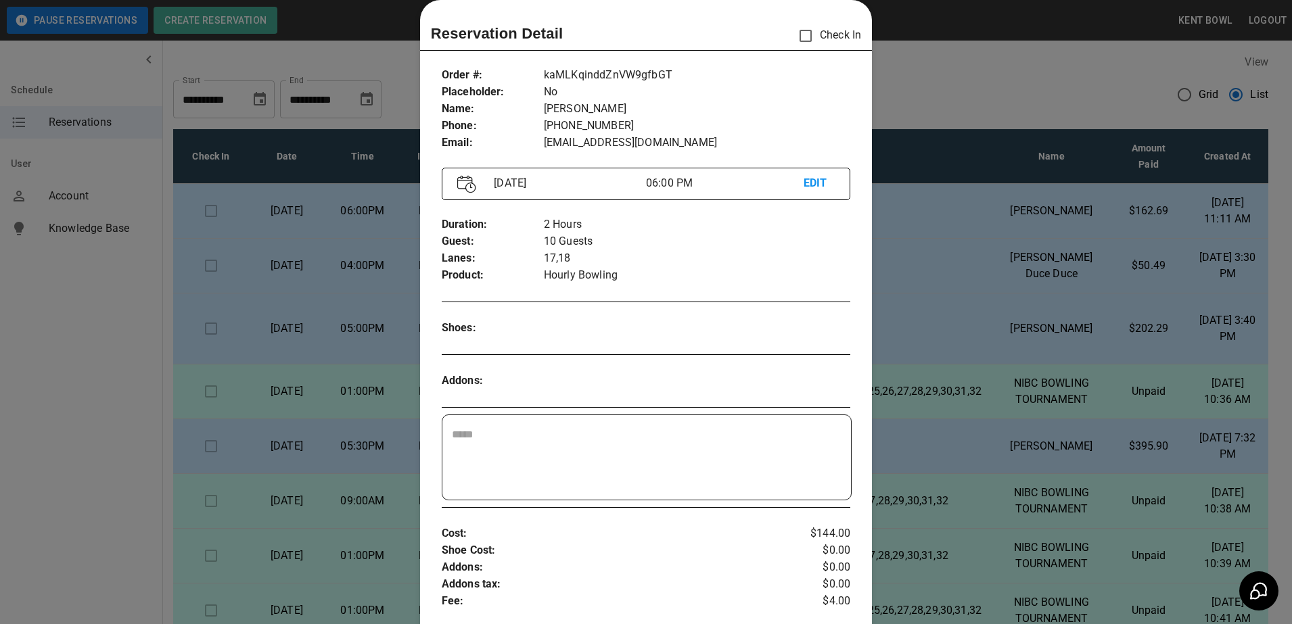
click at [49, 328] on div at bounding box center [646, 312] width 1292 height 624
